Goal: Communication & Community: Answer question/provide support

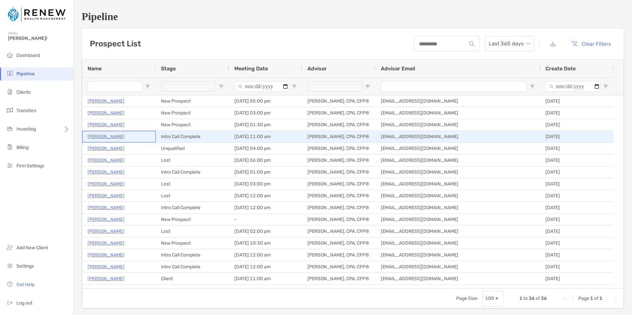
click at [103, 137] on p "[PERSON_NAME]" at bounding box center [106, 137] width 37 height 8
click at [119, 137] on p "[PERSON_NAME]" at bounding box center [106, 137] width 37 height 8
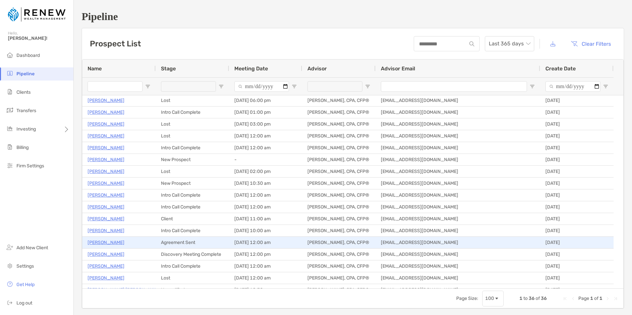
click at [103, 242] on p "Bonnie Pulise" at bounding box center [106, 243] width 37 height 8
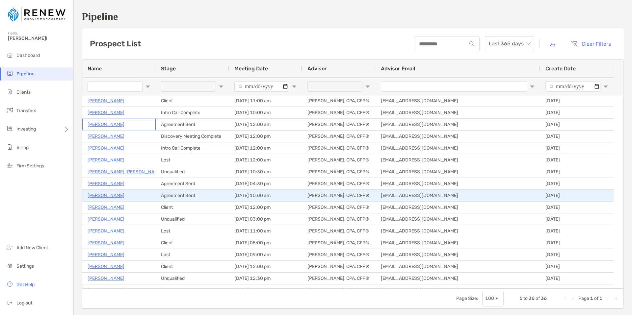
scroll to position [190, 0]
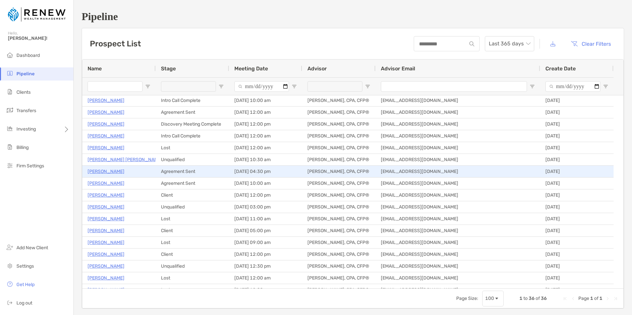
click at [112, 172] on p "Thomas Peng" at bounding box center [106, 172] width 37 height 8
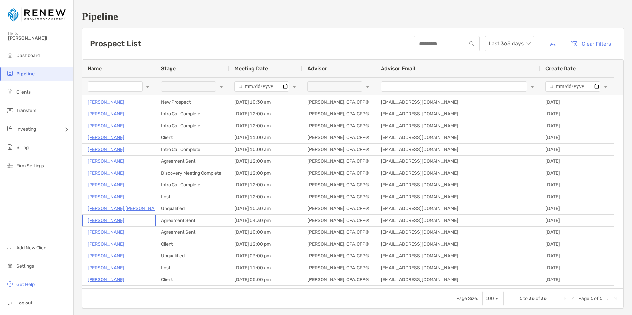
scroll to position [0, 0]
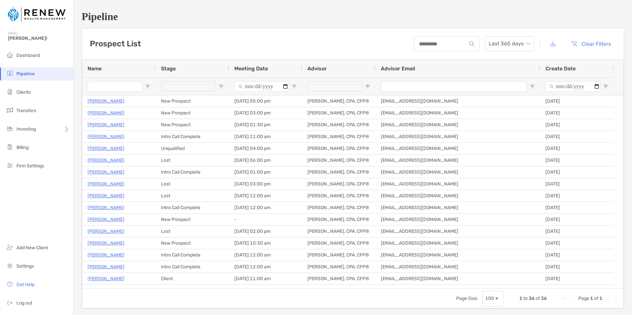
click at [285, 86] on input "Meeting Date Filter Input" at bounding box center [261, 86] width 55 height 11
type input "**********"
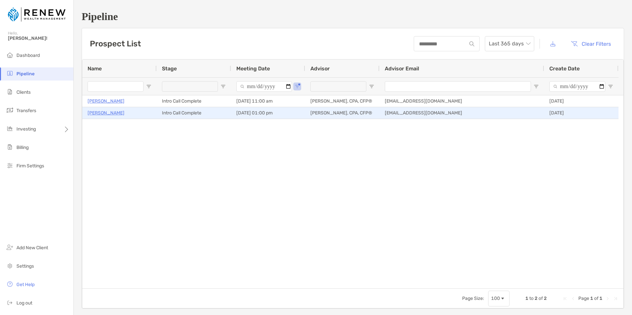
click at [100, 113] on p "Al Corbett" at bounding box center [106, 113] width 37 height 8
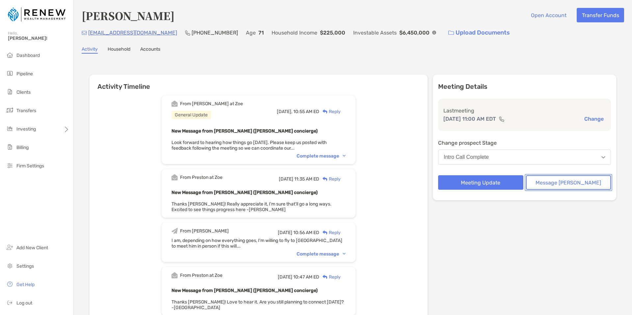
click at [555, 183] on button "Message Zoe" at bounding box center [568, 182] width 85 height 14
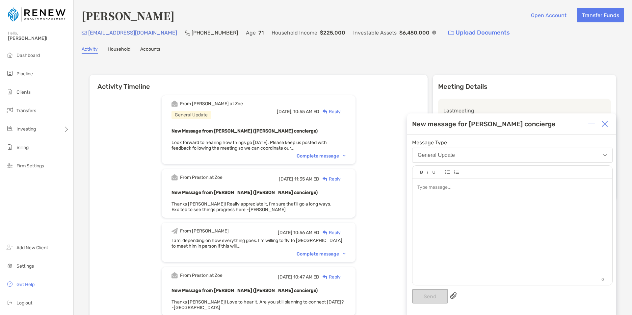
click at [444, 191] on div at bounding box center [512, 187] width 190 height 7
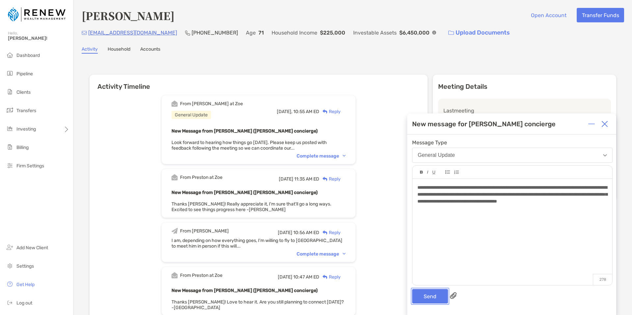
click at [433, 296] on button "Send" at bounding box center [430, 296] width 36 height 14
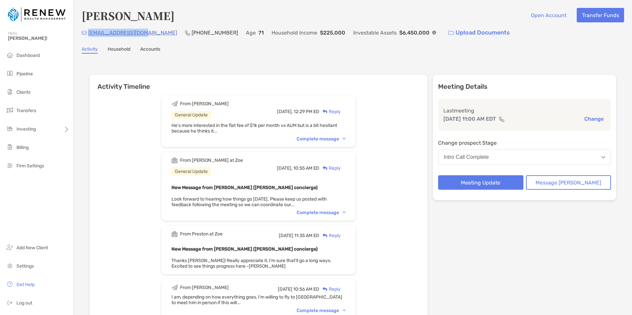
drag, startPoint x: 151, startPoint y: 34, endPoint x: 90, endPoint y: 35, distance: 61.2
click at [90, 35] on div "JFREIBAND@GMAIL.COM (914) 316-6790 Age 71 Household Income $225,000 Investable …" at bounding box center [353, 33] width 542 height 14
copy p "[EMAIL_ADDRESS][DOMAIN_NAME]"
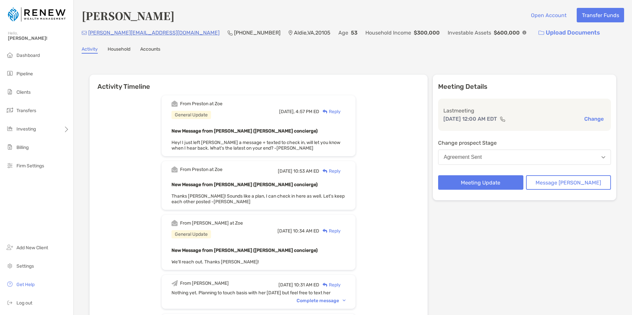
click at [154, 33] on div "bonnie.pulise@gmail.com (571) 224-8496 Aldie , VA , 20105 Age 53 Household Inco…" at bounding box center [353, 33] width 542 height 14
drag, startPoint x: 153, startPoint y: 34, endPoint x: 89, endPoint y: 33, distance: 64.2
click at [89, 33] on div "bonnie.pulise@gmail.com (571) 224-8496 Aldie , VA , 20105 Age 53 Household Inco…" at bounding box center [353, 33] width 542 height 14
copy p "bonnie.pulise@gmail.com"
click at [576, 185] on button "Message [PERSON_NAME]" at bounding box center [568, 182] width 85 height 14
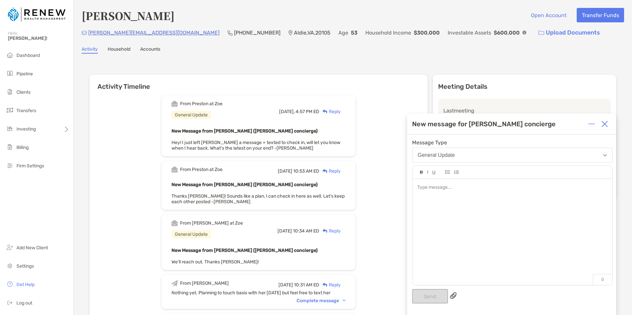
click at [474, 192] on div at bounding box center [512, 229] width 200 height 100
click at [432, 297] on button "Send" at bounding box center [430, 296] width 36 height 14
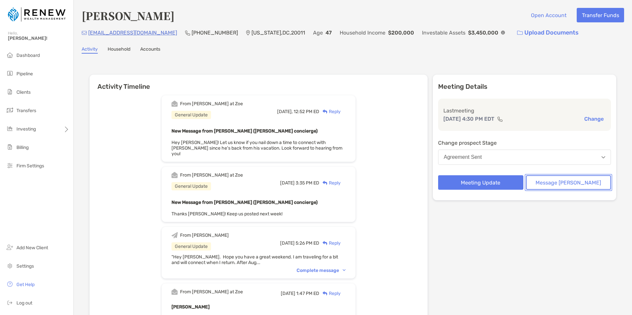
click at [562, 184] on button "Message [PERSON_NAME]" at bounding box center [568, 182] width 85 height 14
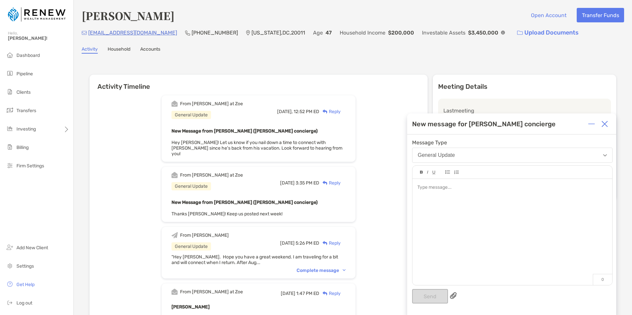
click at [426, 192] on div at bounding box center [512, 229] width 200 height 100
click at [423, 295] on button "Send" at bounding box center [430, 296] width 36 height 14
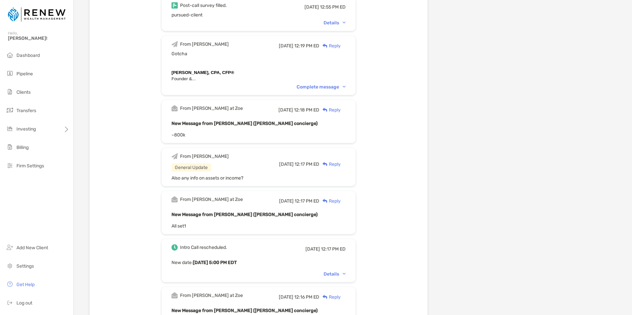
scroll to position [349, 0]
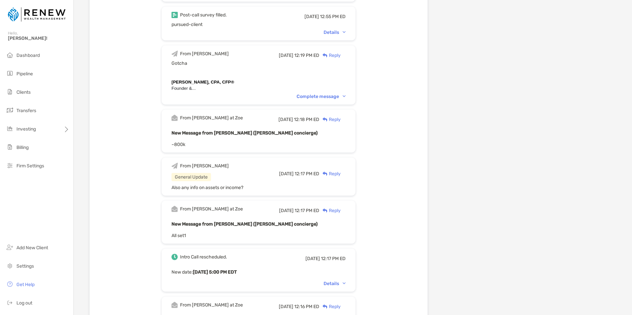
click at [346, 95] on img at bounding box center [344, 96] width 3 height 2
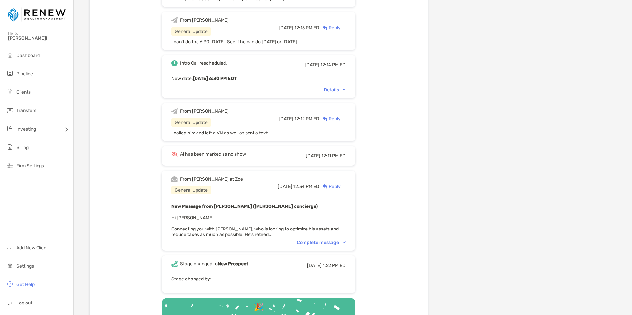
scroll to position [817, 0]
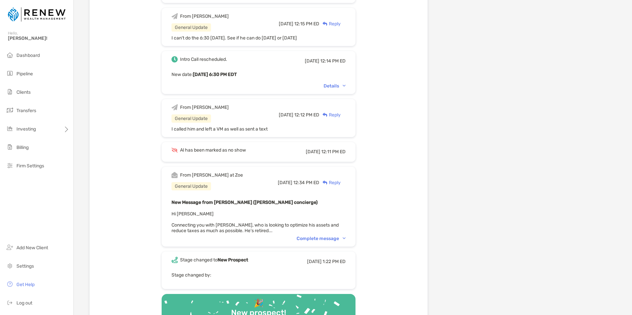
click at [346, 236] on div "Complete message" at bounding box center [321, 239] width 49 height 6
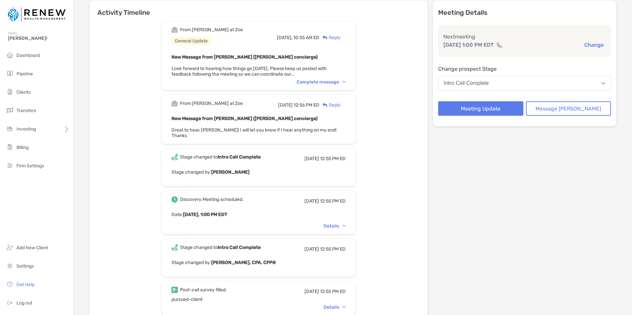
scroll to position [0, 0]
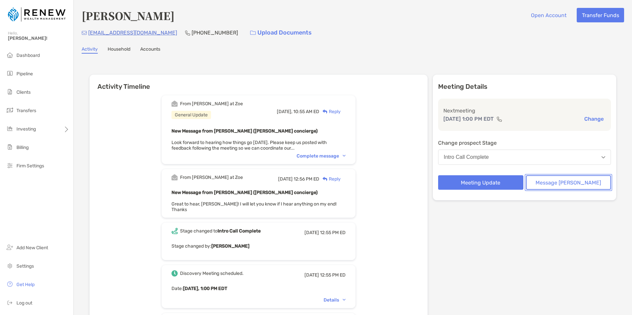
click at [555, 180] on button "Message [PERSON_NAME]" at bounding box center [568, 182] width 85 height 14
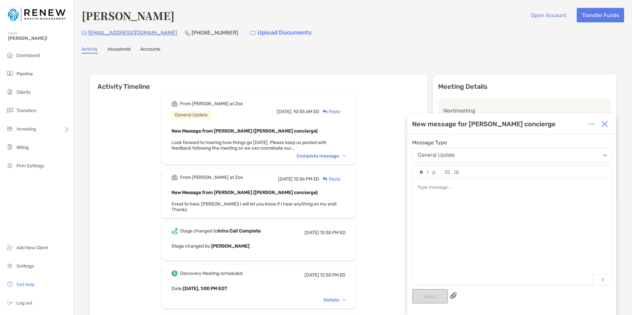
click at [429, 190] on div at bounding box center [512, 187] width 190 height 7
click at [470, 187] on div "**********" at bounding box center [512, 187] width 190 height 7
click at [429, 294] on button "Send" at bounding box center [430, 296] width 36 height 14
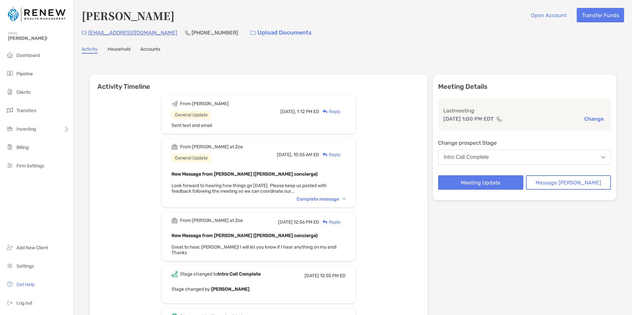
click at [17, 56] on span "Dashboard" at bounding box center [27, 56] width 23 height 6
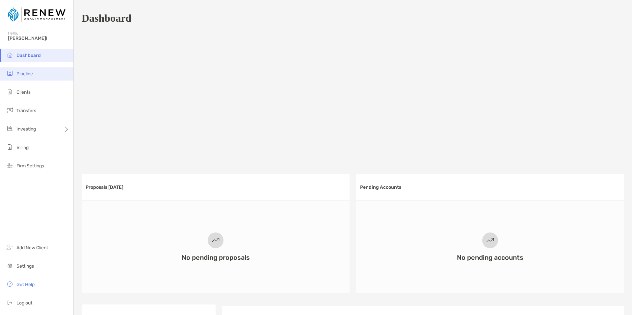
click at [25, 75] on span "Pipeline" at bounding box center [24, 74] width 16 height 6
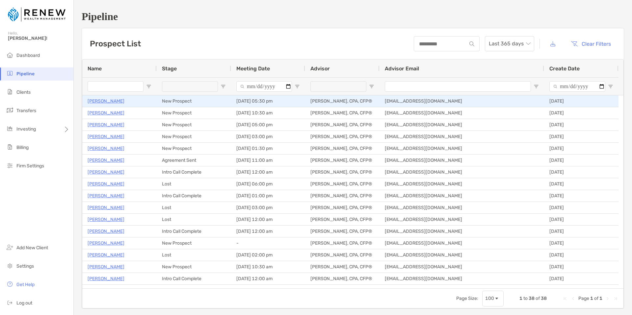
type input "**********"
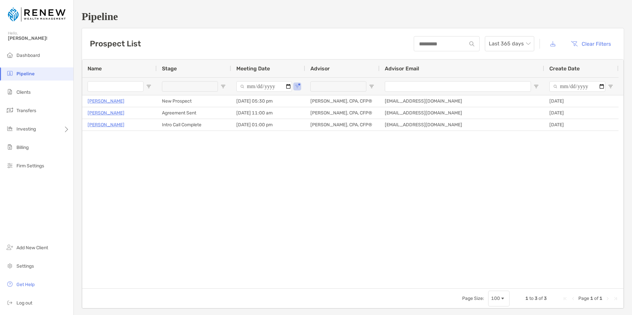
click at [288, 85] on input "**********" at bounding box center [264, 86] width 56 height 11
click at [296, 86] on span "Open Filter Menu" at bounding box center [297, 86] width 5 height 5
click at [346, 190] on button "Reset" at bounding box center [332, 182] width 29 height 15
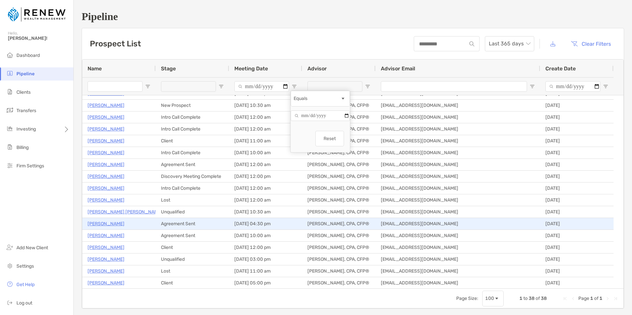
click at [108, 224] on p "Thomas Peng" at bounding box center [106, 224] width 37 height 8
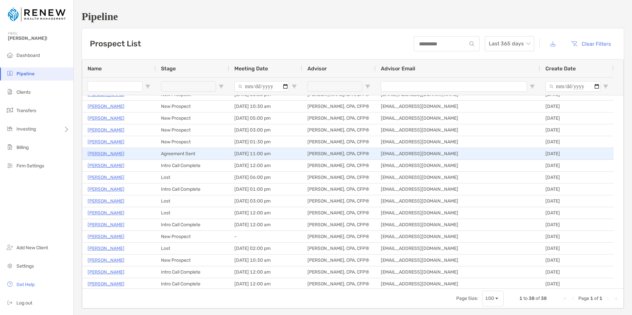
scroll to position [8, 0]
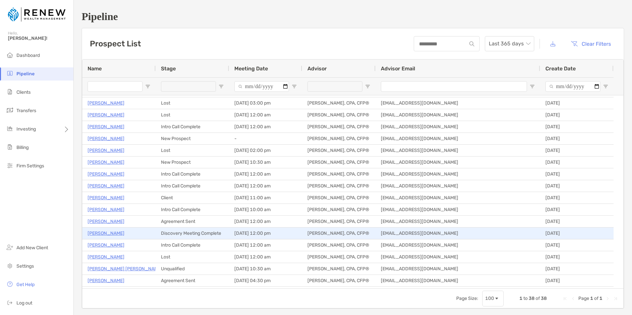
click at [108, 234] on p "James Maple" at bounding box center [106, 233] width 37 height 8
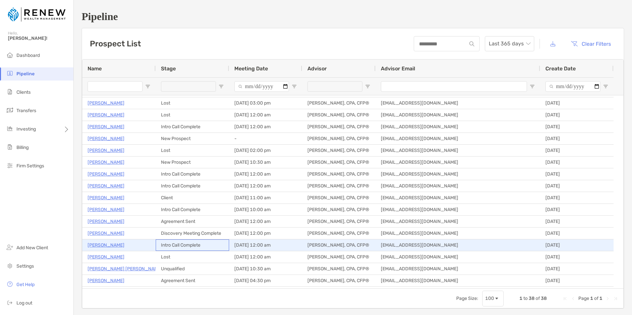
click at [178, 244] on div "Intro Call Complete" at bounding box center [192, 246] width 73 height 12
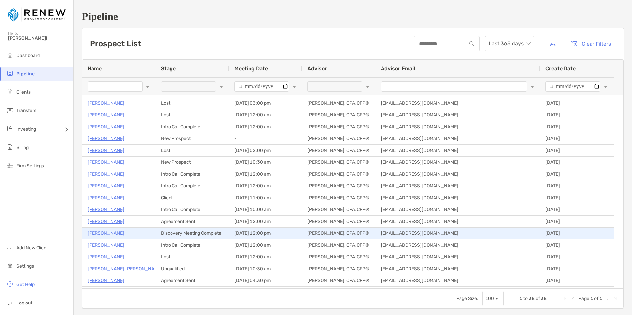
click at [190, 229] on div "Discovery Meeting Complete" at bounding box center [192, 234] width 73 height 12
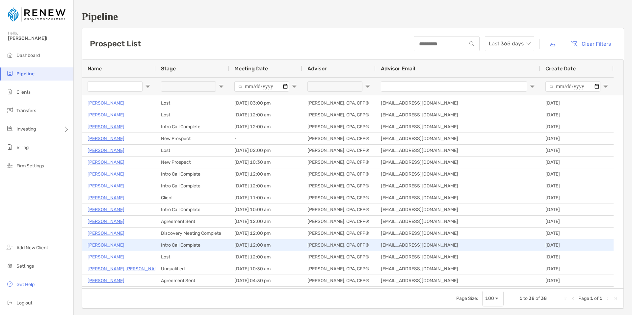
click at [187, 243] on div "Intro Call Complete" at bounding box center [192, 246] width 73 height 12
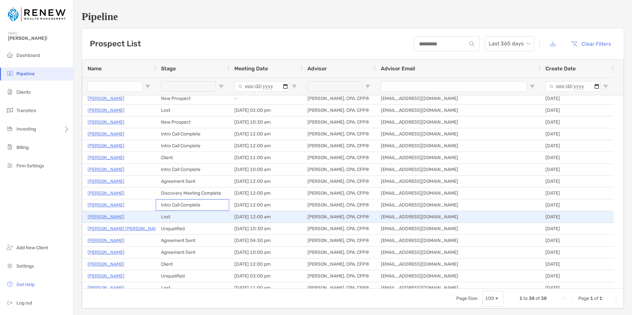
scroll to position [145, 0]
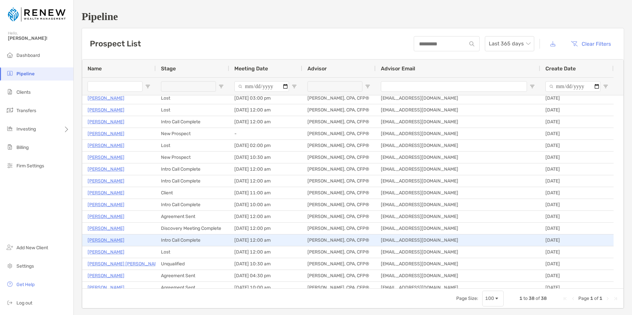
click at [105, 241] on p "Darryl Moore" at bounding box center [106, 240] width 37 height 8
click at [106, 240] on p "Darryl Moore" at bounding box center [106, 240] width 37 height 8
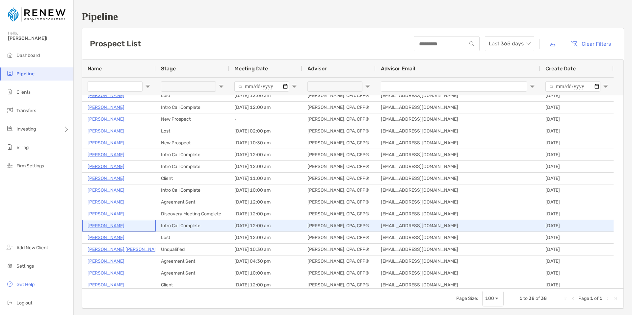
scroll to position [120, 0]
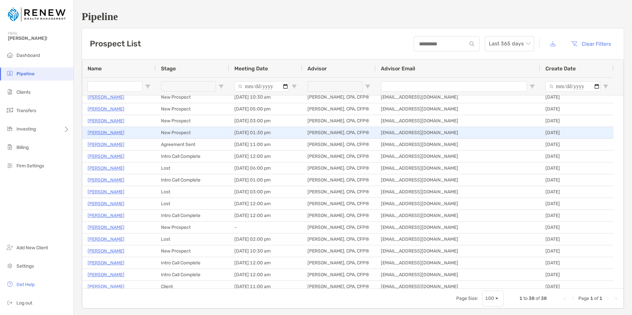
click at [101, 133] on p "John Camuso" at bounding box center [106, 133] width 37 height 8
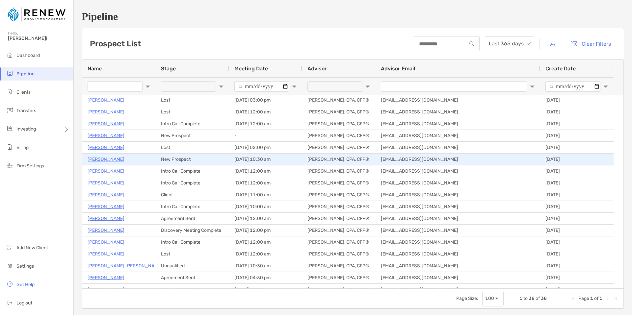
scroll to position [106, 0]
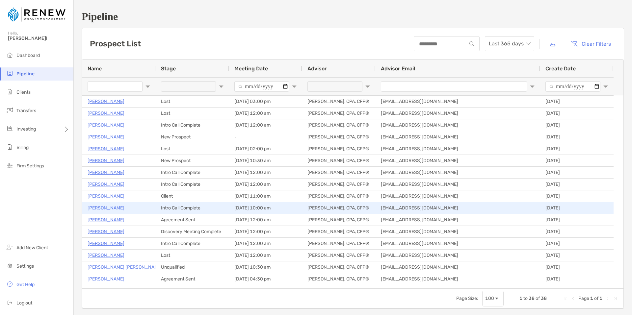
click at [107, 209] on p "Carole Lieber" at bounding box center [106, 208] width 37 height 8
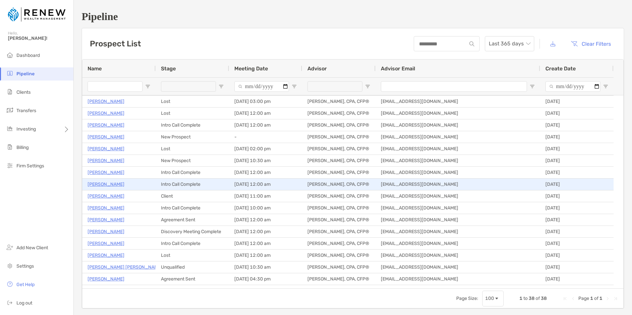
click at [110, 186] on p "Heather Musman" at bounding box center [106, 184] width 37 height 8
click at [110, 185] on p "Heather Musman" at bounding box center [106, 184] width 37 height 8
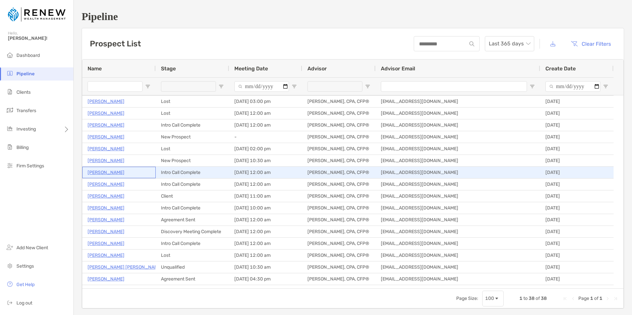
click at [114, 172] on p "Sarah Constantine" at bounding box center [106, 173] width 37 height 8
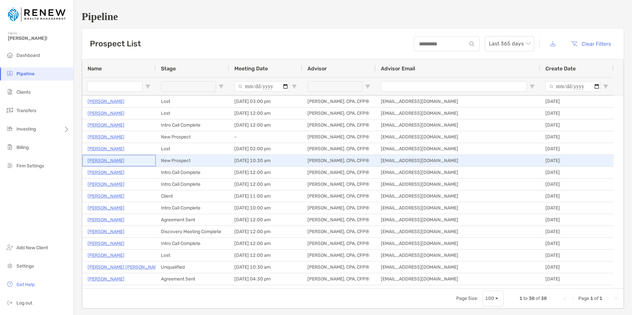
click at [107, 161] on p "[PERSON_NAME]" at bounding box center [106, 161] width 37 height 8
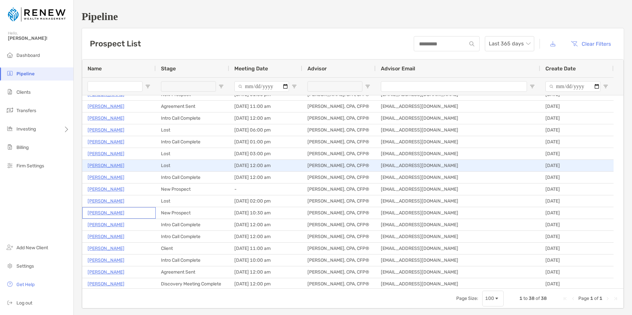
scroll to position [21, 0]
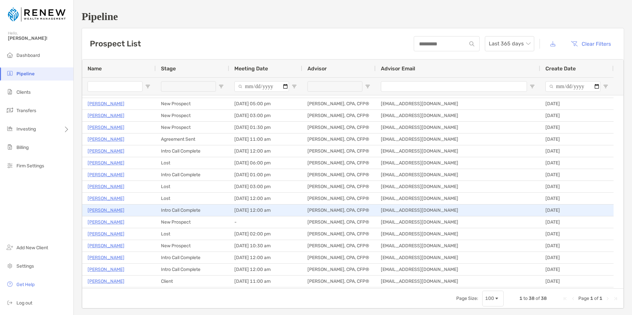
click at [111, 211] on p "Jason Keough" at bounding box center [106, 210] width 37 height 8
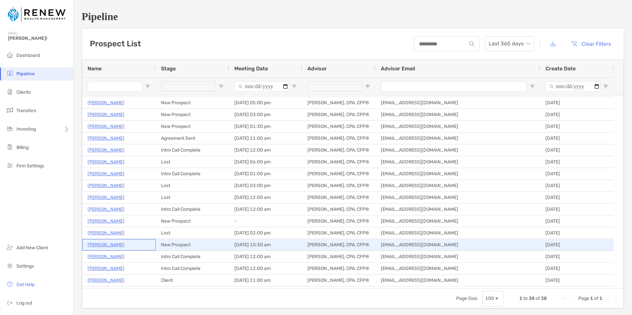
click at [104, 245] on p "[PERSON_NAME]" at bounding box center [106, 245] width 37 height 8
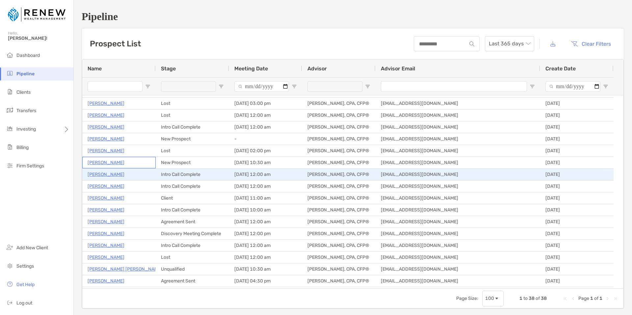
scroll to position [103, 0]
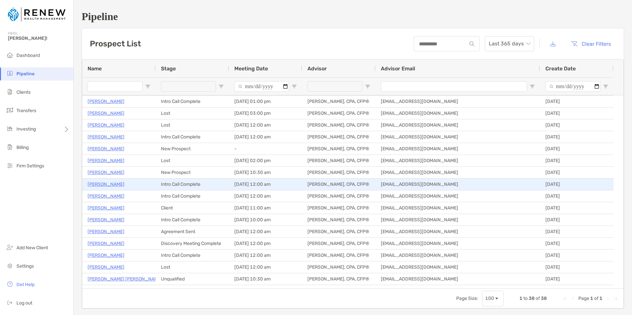
click at [195, 184] on div "Intro Call Complete" at bounding box center [192, 185] width 73 height 12
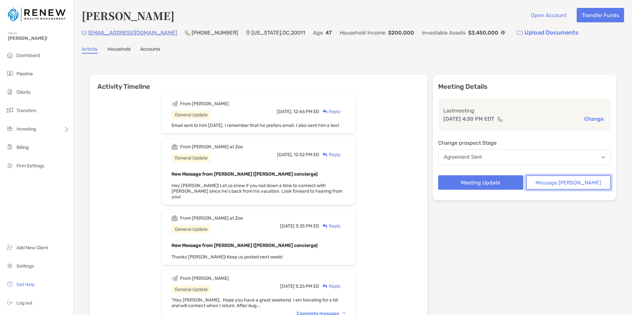
click at [562, 181] on button "Message [PERSON_NAME]" at bounding box center [568, 182] width 85 height 14
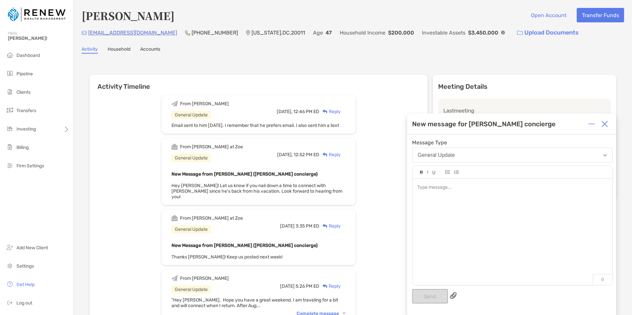
click at [444, 196] on div at bounding box center [512, 229] width 200 height 100
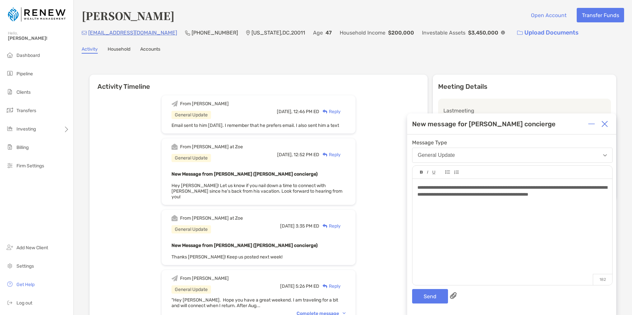
click at [0, 0] on span "******" at bounding box center [0, 0] width 0 height 0
click at [0, 0] on span "*******" at bounding box center [0, 0] width 0 height 0
click at [0, 0] on span "***" at bounding box center [0, 0] width 0 height 0
click at [454, 195] on span "**********" at bounding box center [512, 191] width 190 height 12
click at [430, 300] on button "Send" at bounding box center [430, 296] width 36 height 14
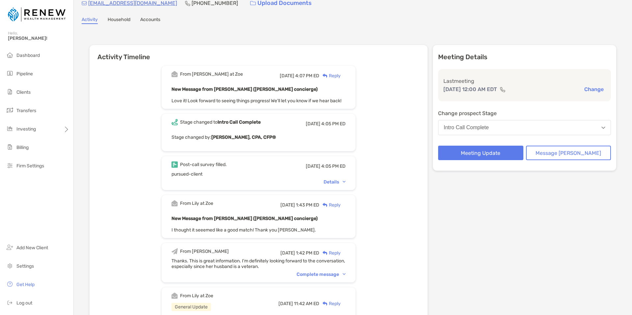
scroll to position [62, 0]
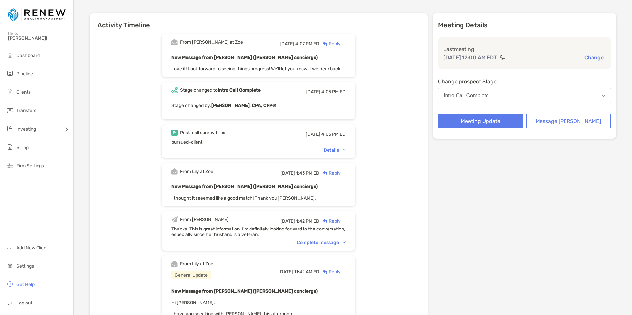
click at [345, 242] on div "Complete message" at bounding box center [321, 243] width 49 height 6
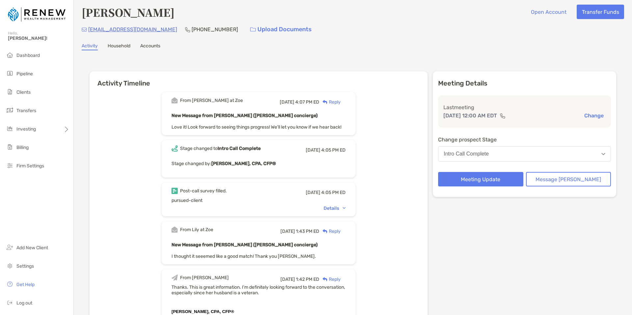
scroll to position [0, 0]
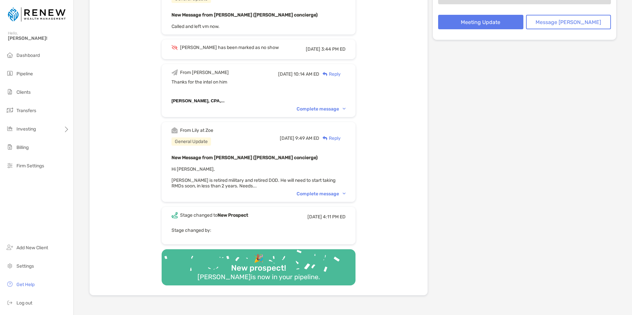
scroll to position [192, 0]
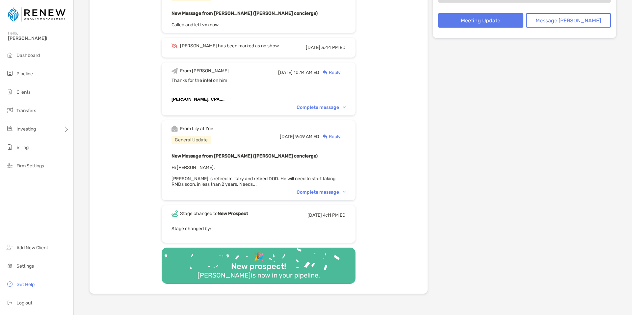
click at [346, 190] on div "Complete message" at bounding box center [321, 193] width 49 height 6
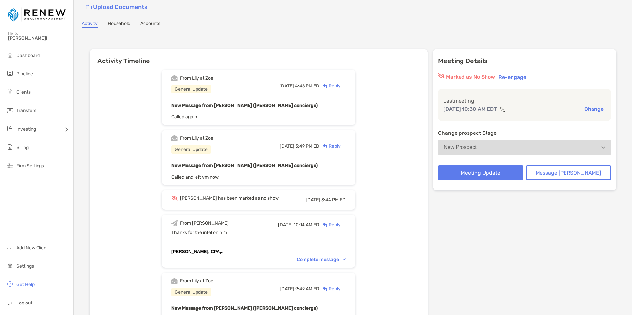
scroll to position [0, 0]
